Goal: Download file/media

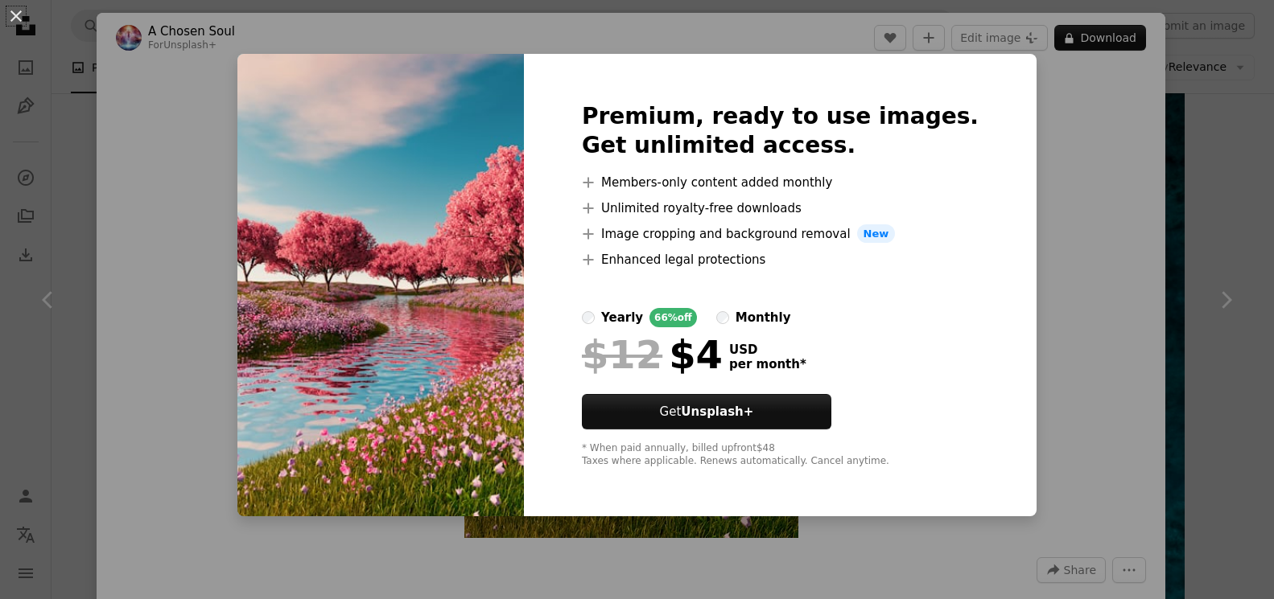
scroll to position [1970, 0]
click at [1018, 205] on div "An X shape Premium, ready to use images. Get unlimited access. A plus sign Memb…" at bounding box center [637, 299] width 1274 height 599
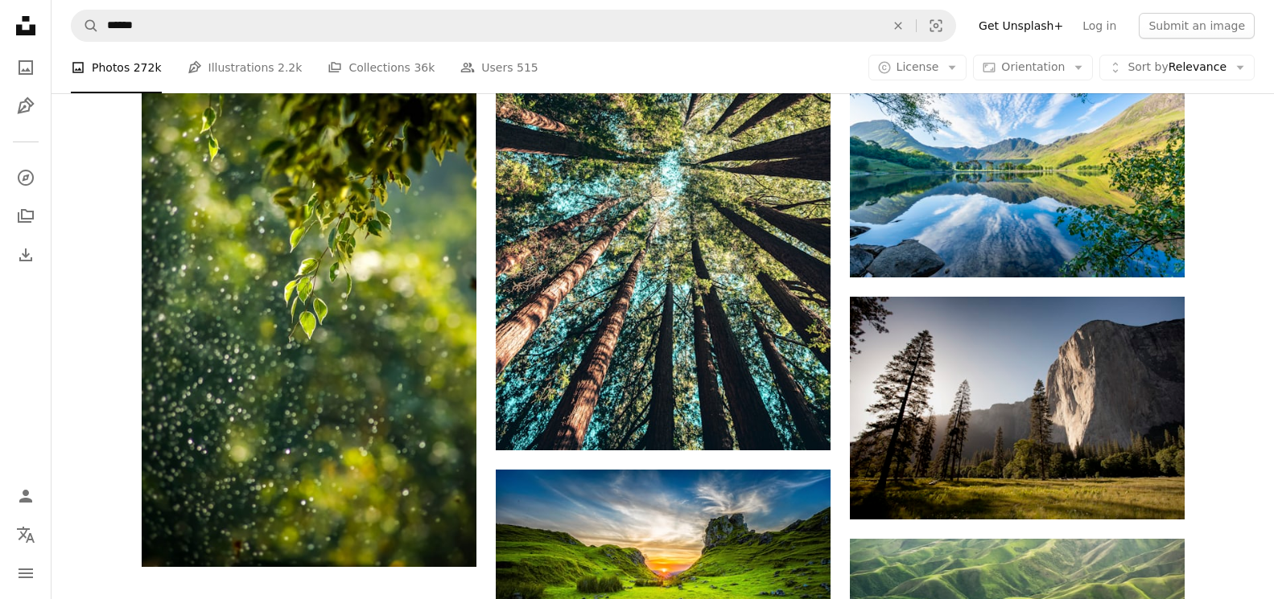
scroll to position [2544, 0]
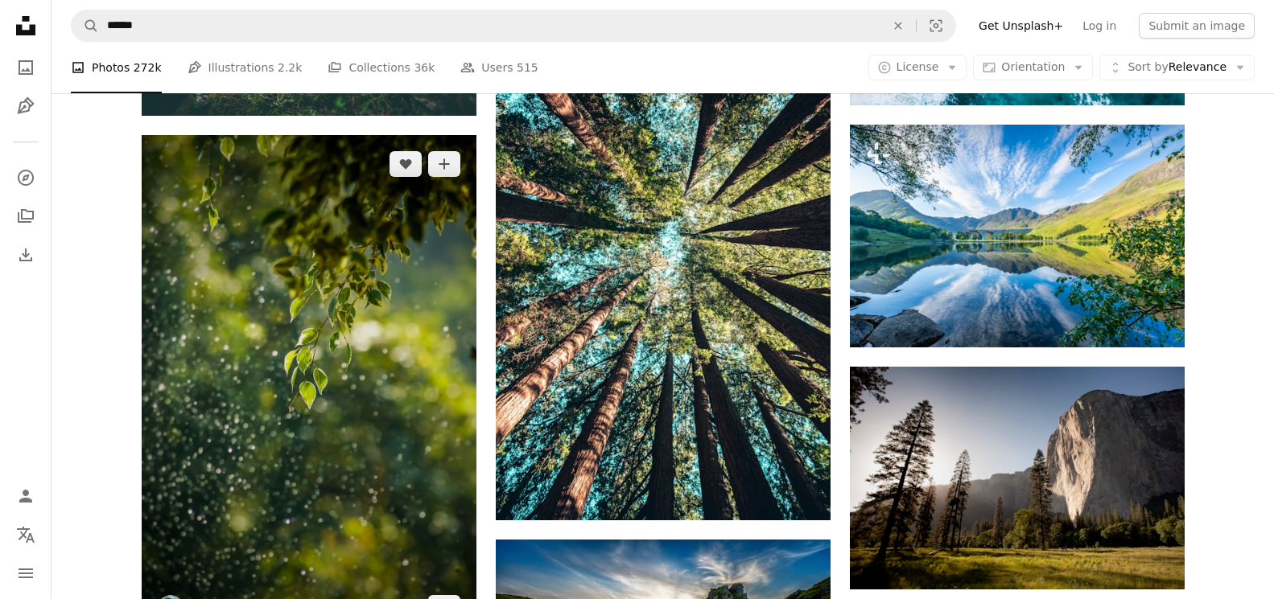
click at [262, 369] on img at bounding box center [309, 386] width 335 height 502
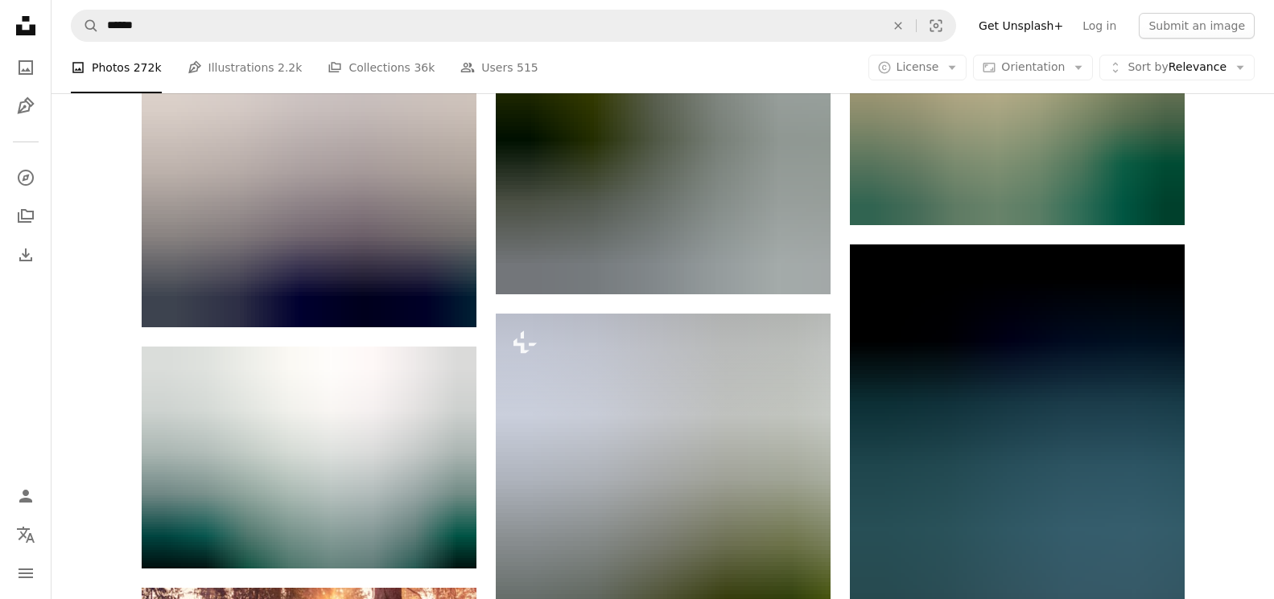
scroll to position [4668, 0]
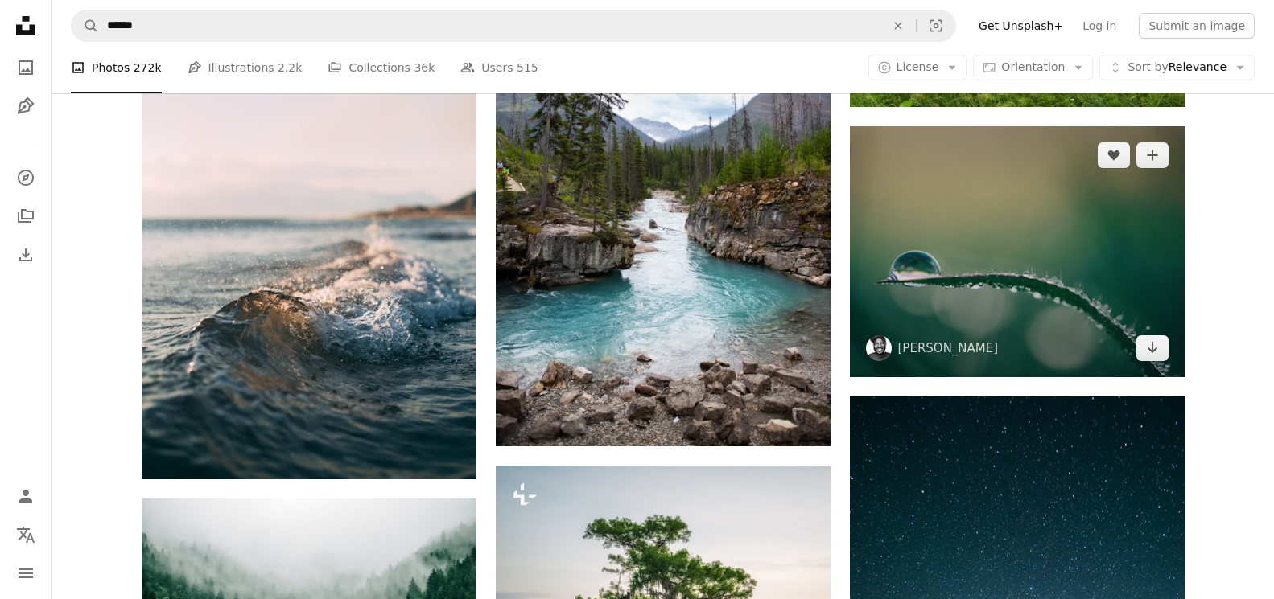
click at [1085, 286] on img at bounding box center [1017, 251] width 335 height 251
